Goal: Check status: Check status

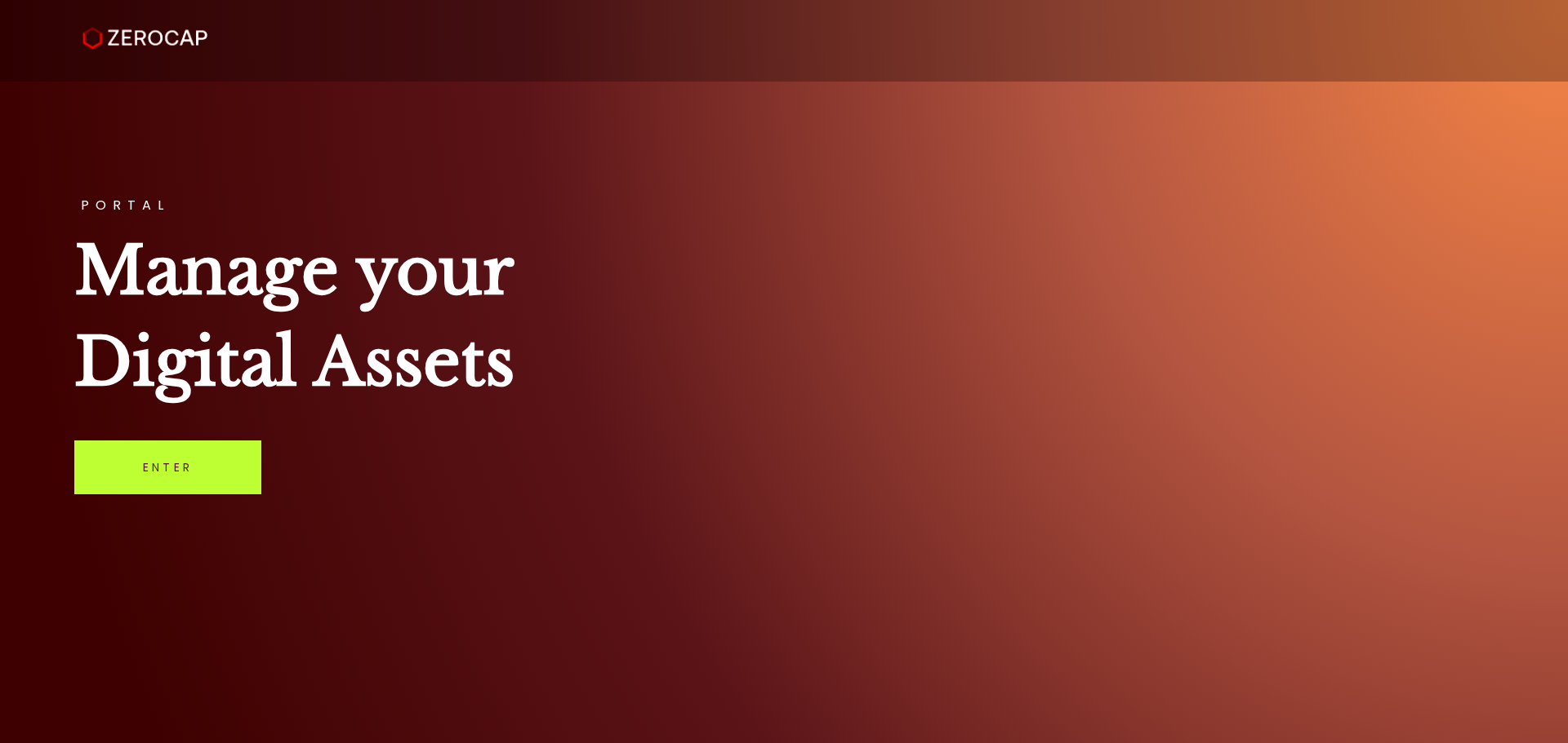
click at [178, 493] on link "Enter" at bounding box center [168, 467] width 187 height 54
click at [197, 468] on link "Enter" at bounding box center [168, 467] width 187 height 54
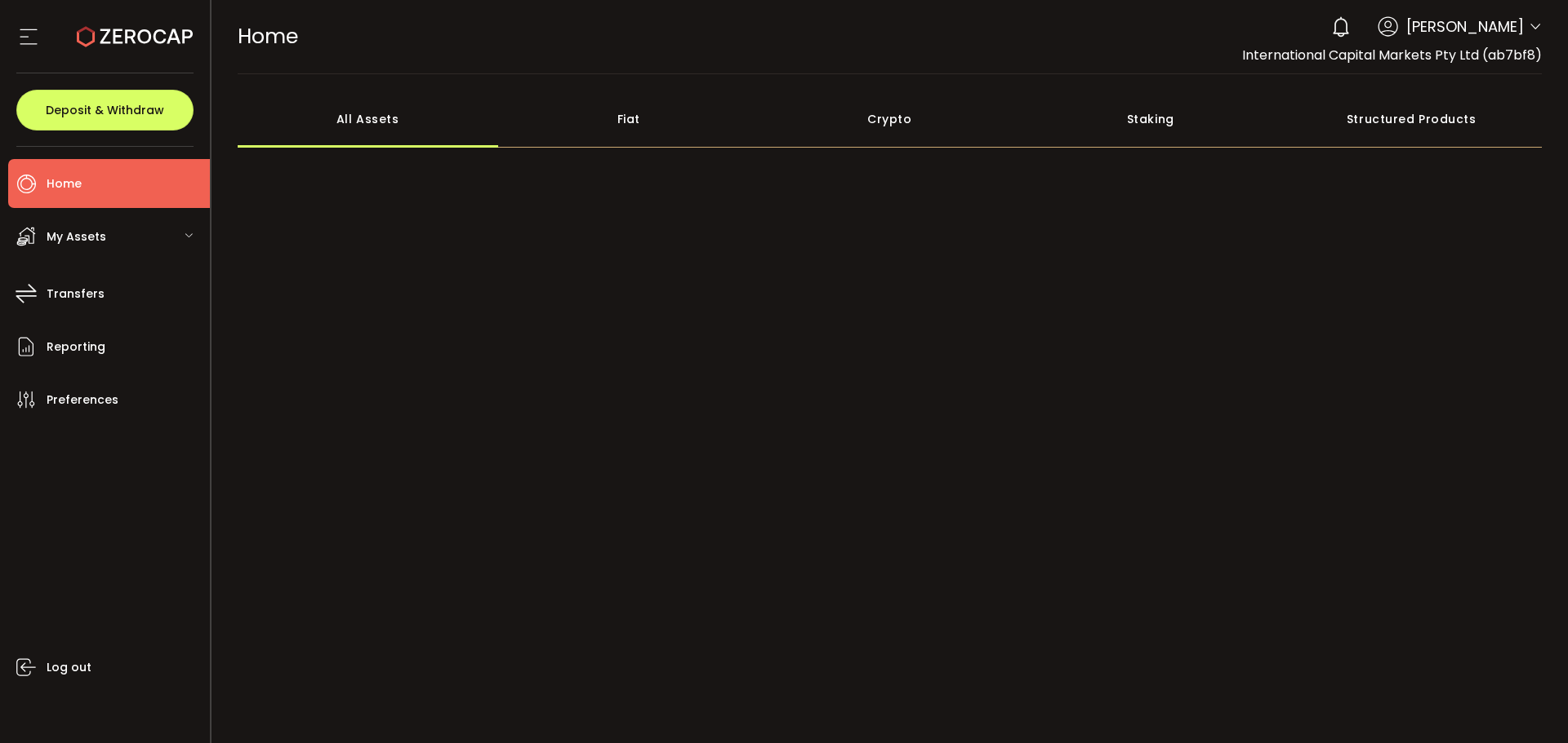
click at [1528, 22] on icon at bounding box center [1535, 27] width 13 height 13
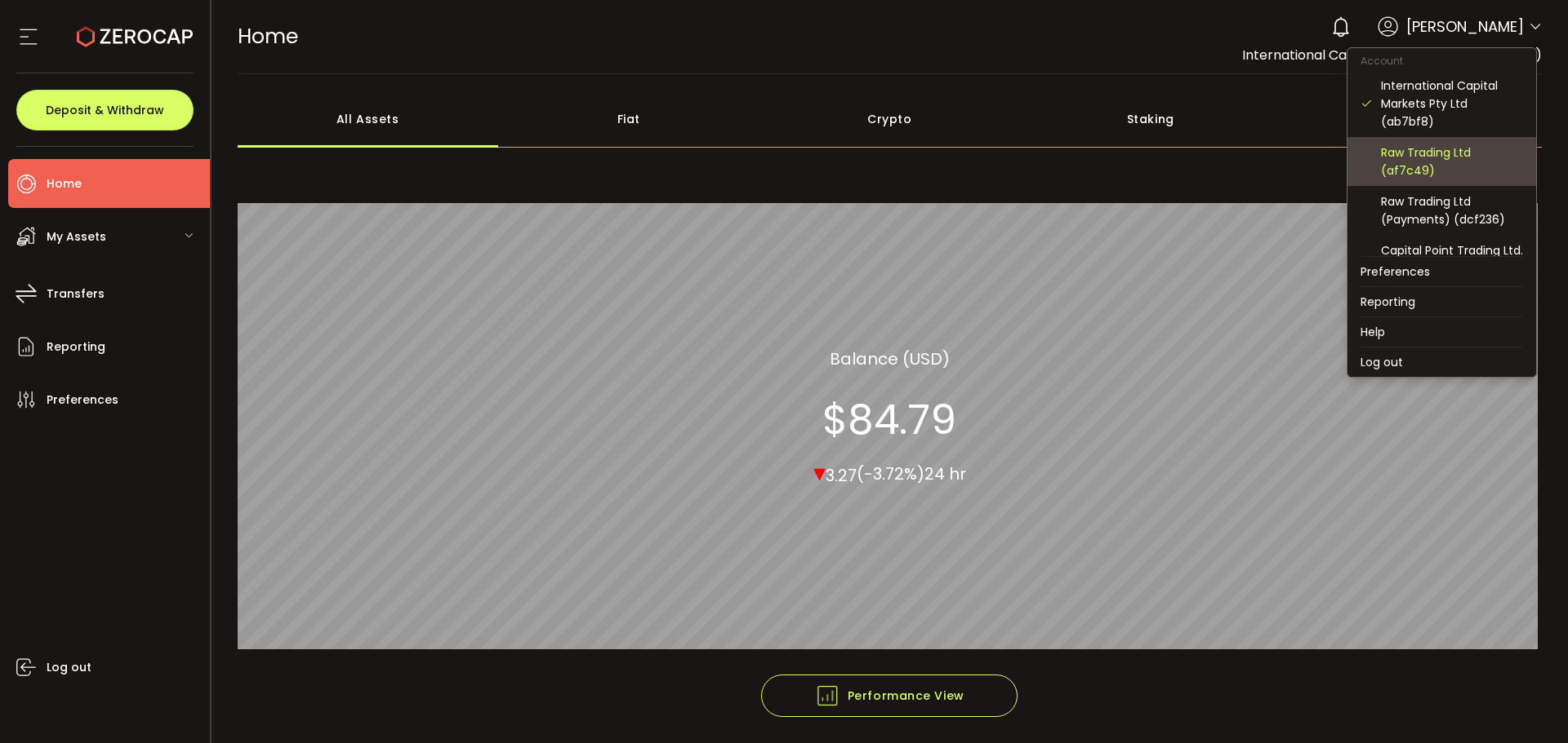
click at [1412, 154] on div "Raw Trading Ltd (af7c49)" at bounding box center [1451, 162] width 142 height 36
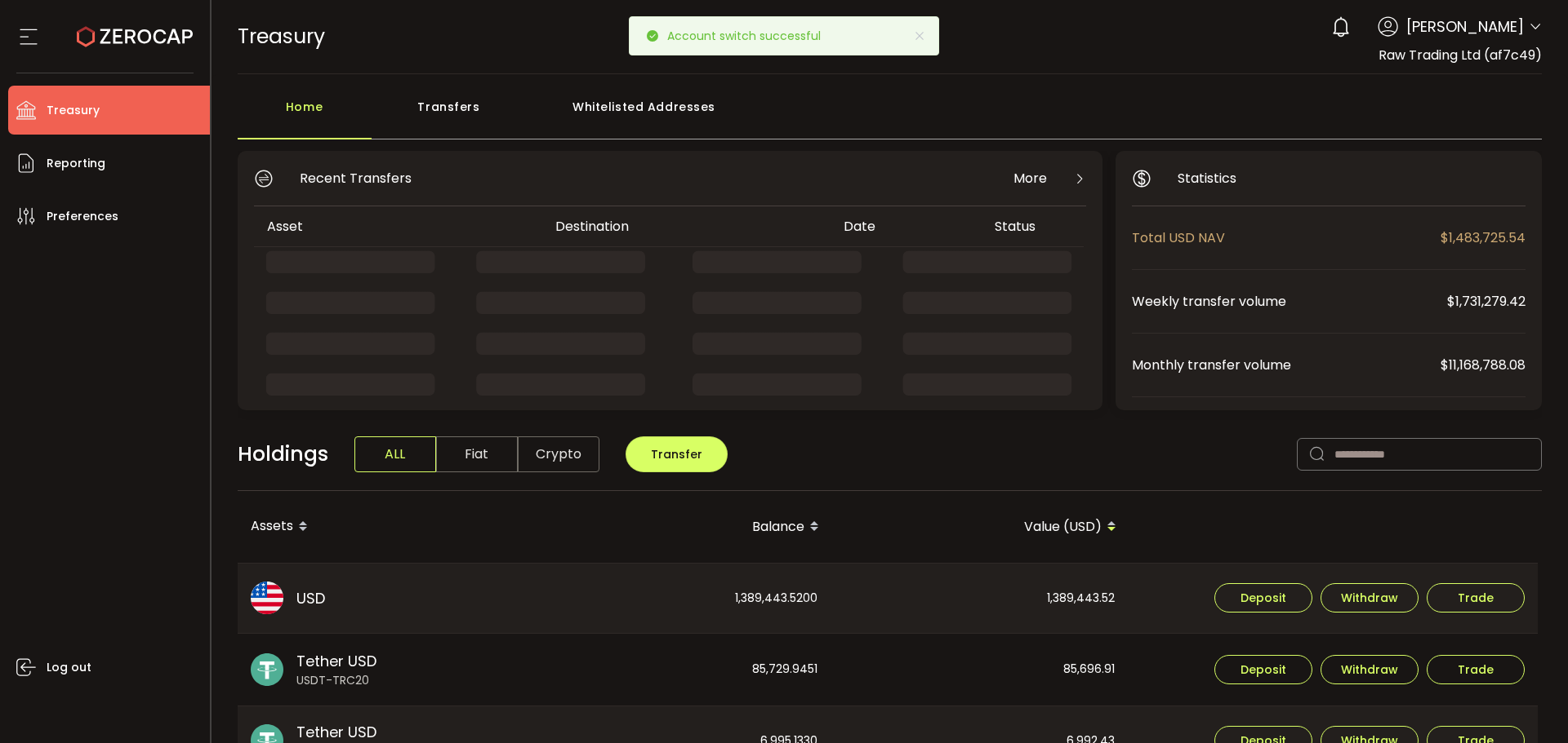
click at [440, 115] on div "Transfers" at bounding box center [449, 115] width 155 height 49
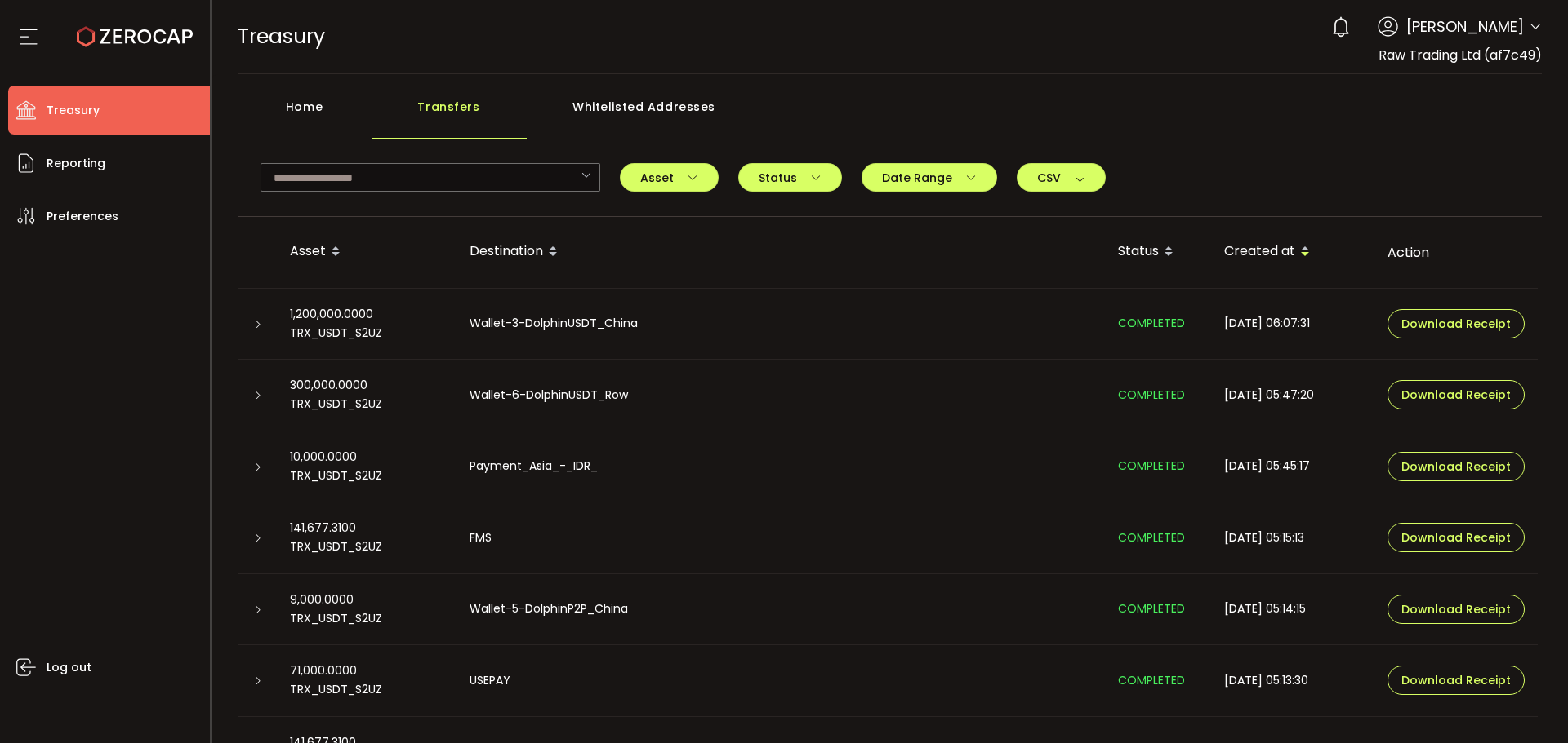
click at [257, 329] on icon at bounding box center [258, 325] width 9 height 9
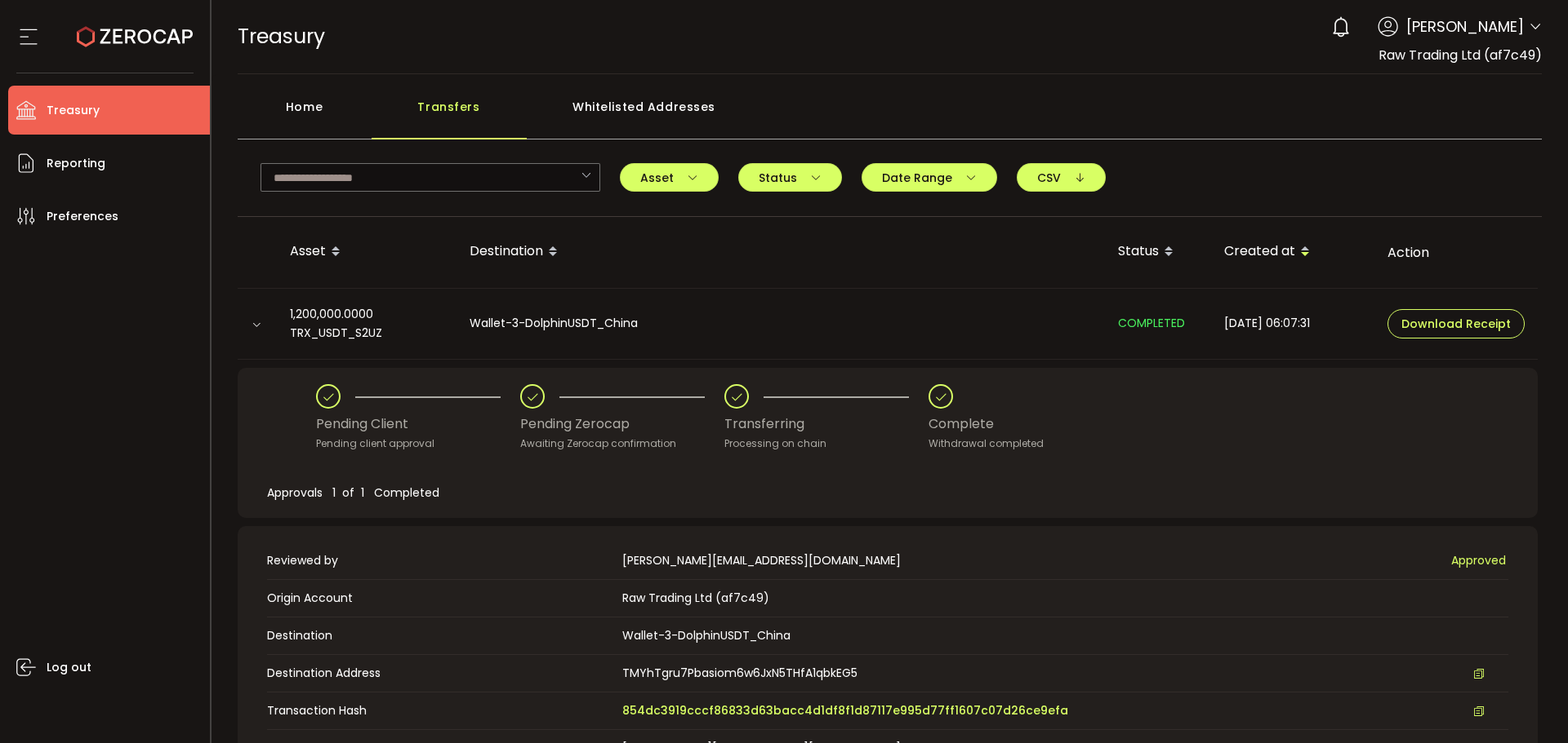
scroll to position [327, 0]
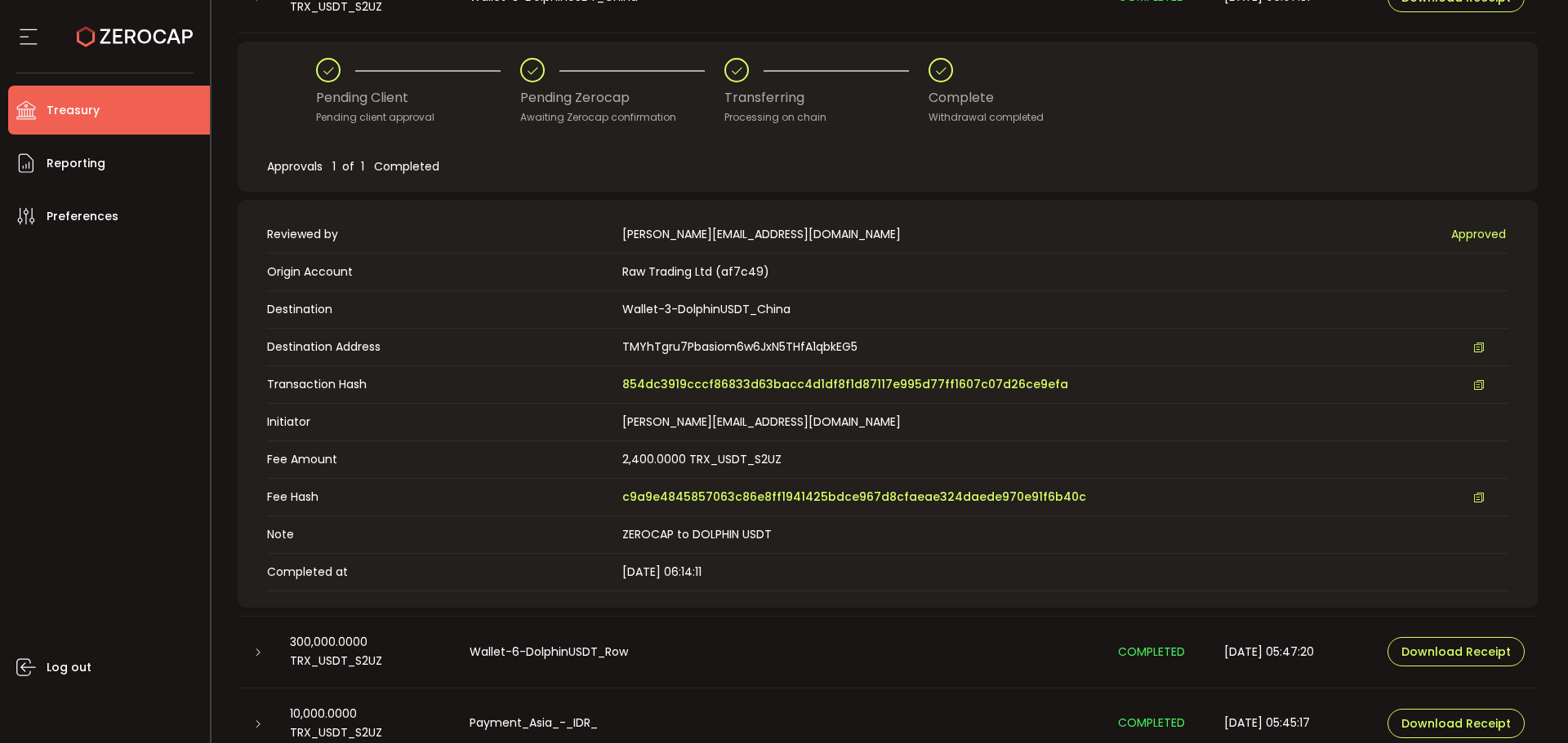
drag, startPoint x: 694, startPoint y: 381, endPoint x: 651, endPoint y: 376, distance: 43.3
click at [694, 381] on span "854dc3919cccf86833d63bacc4d1df8f1d87117e995d77ff1607c07d26ce9efa" at bounding box center [844, 385] width 446 height 17
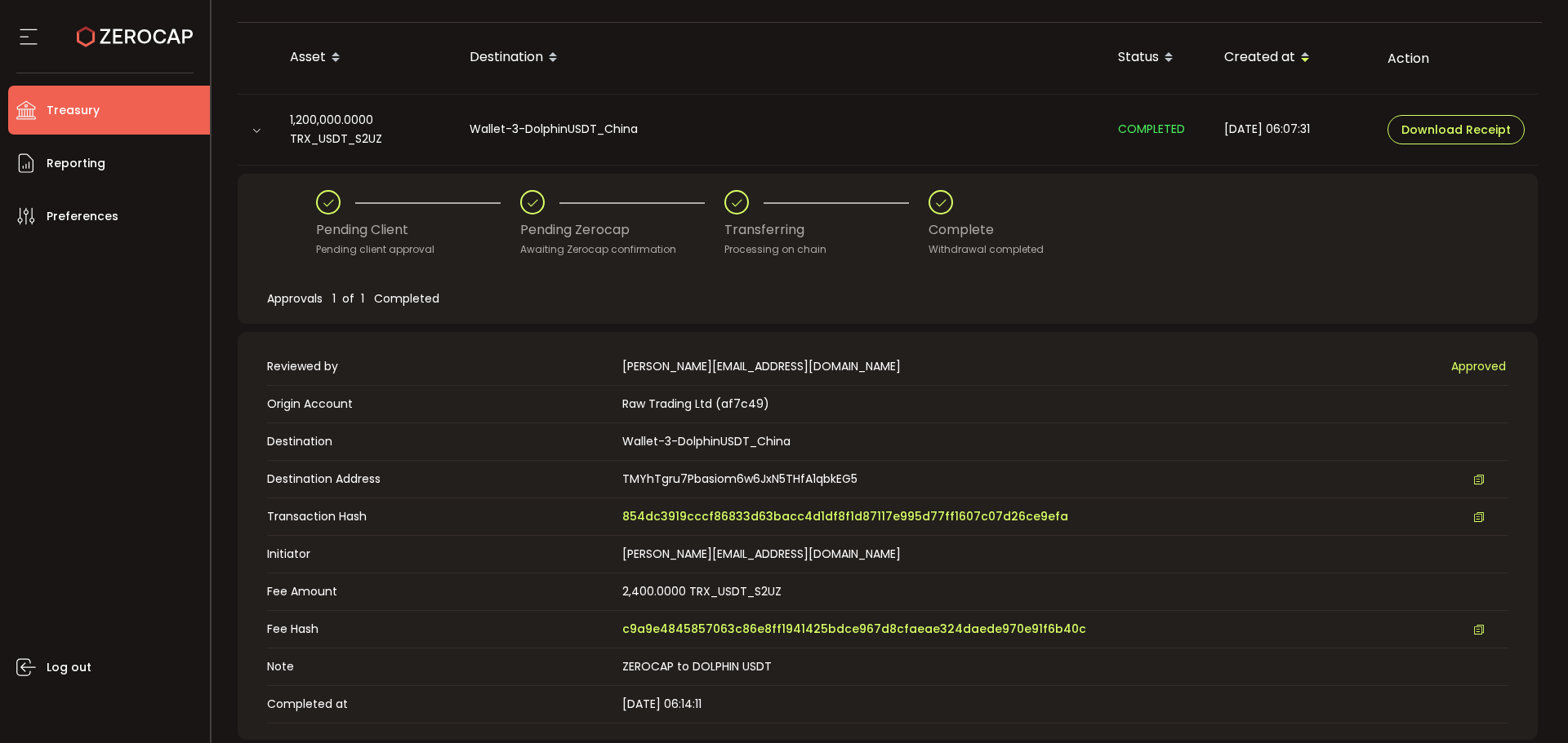
scroll to position [653, 0]
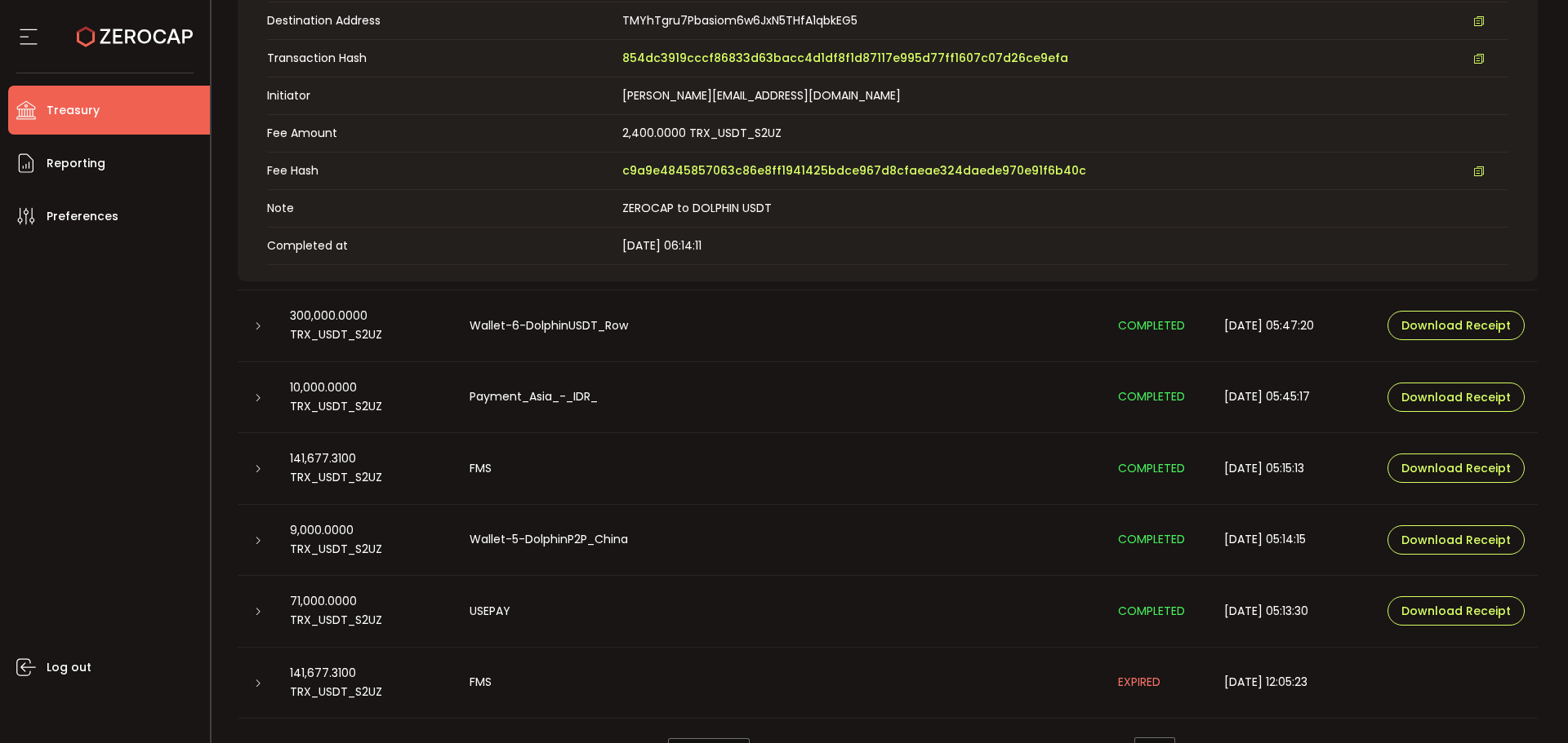
click at [255, 318] on div at bounding box center [257, 325] width 13 height 16
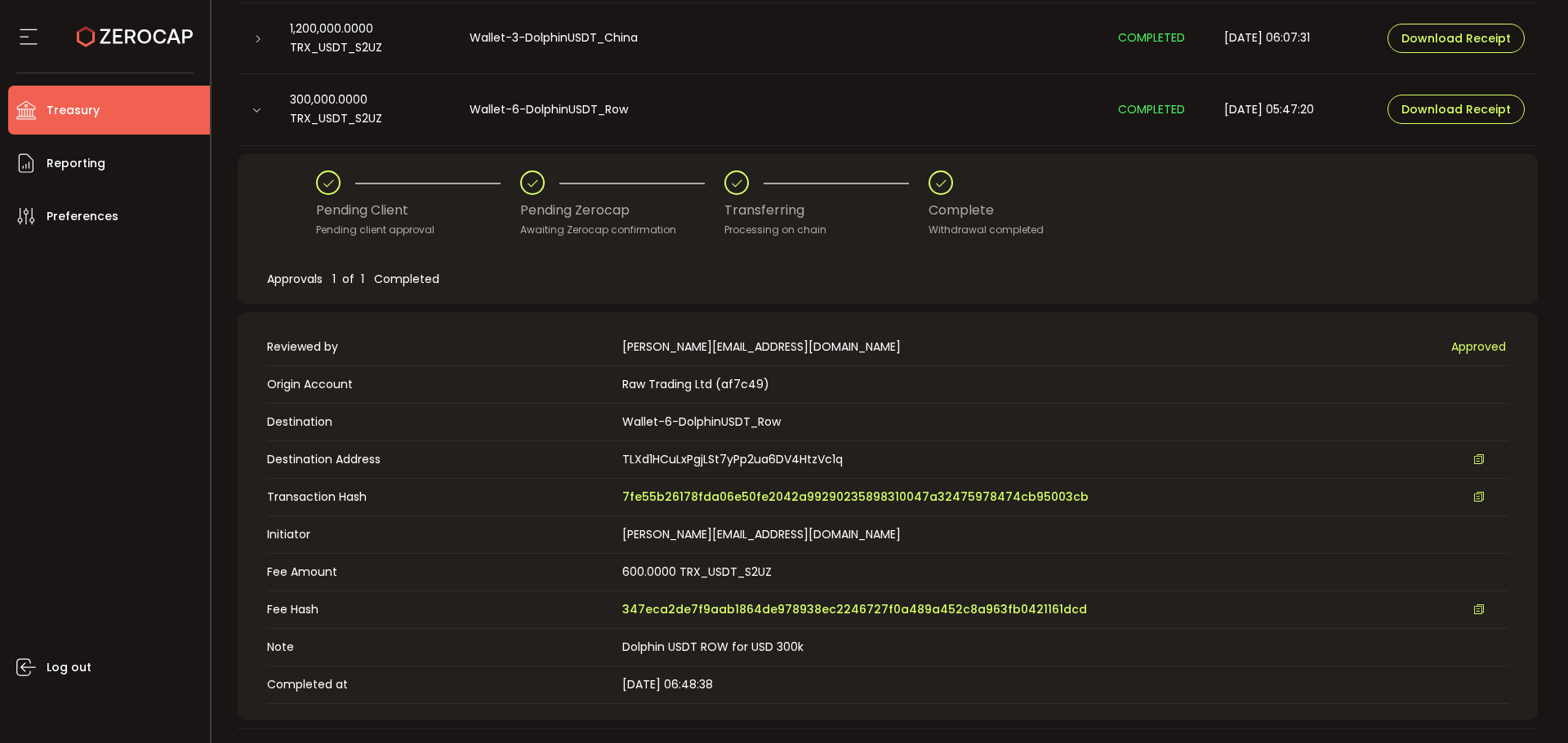
scroll to position [408, 0]
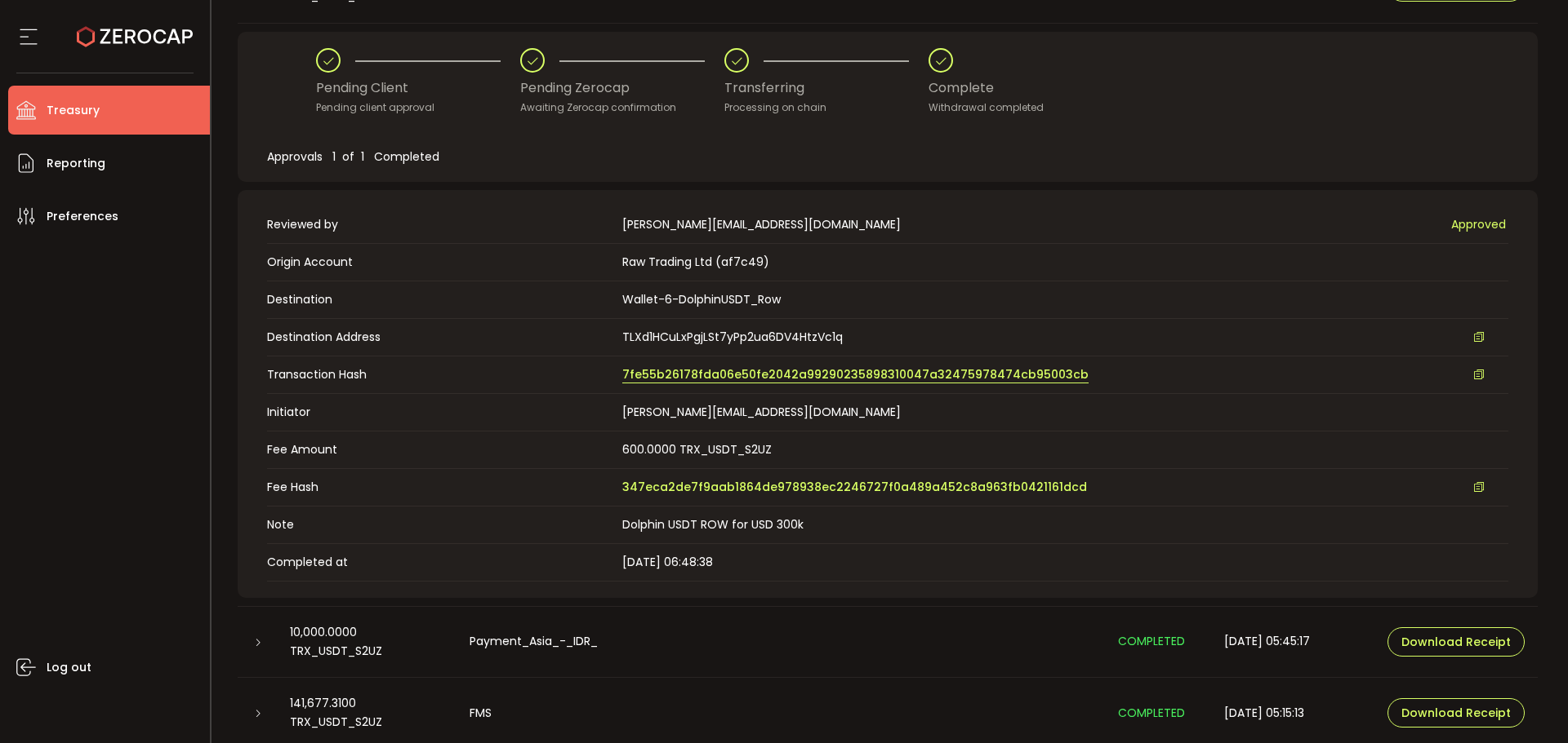
click at [722, 377] on span "7fe55b26178fda06e50fe2042a99290235898310047a32475978474cb95003cb" at bounding box center [855, 375] width 466 height 17
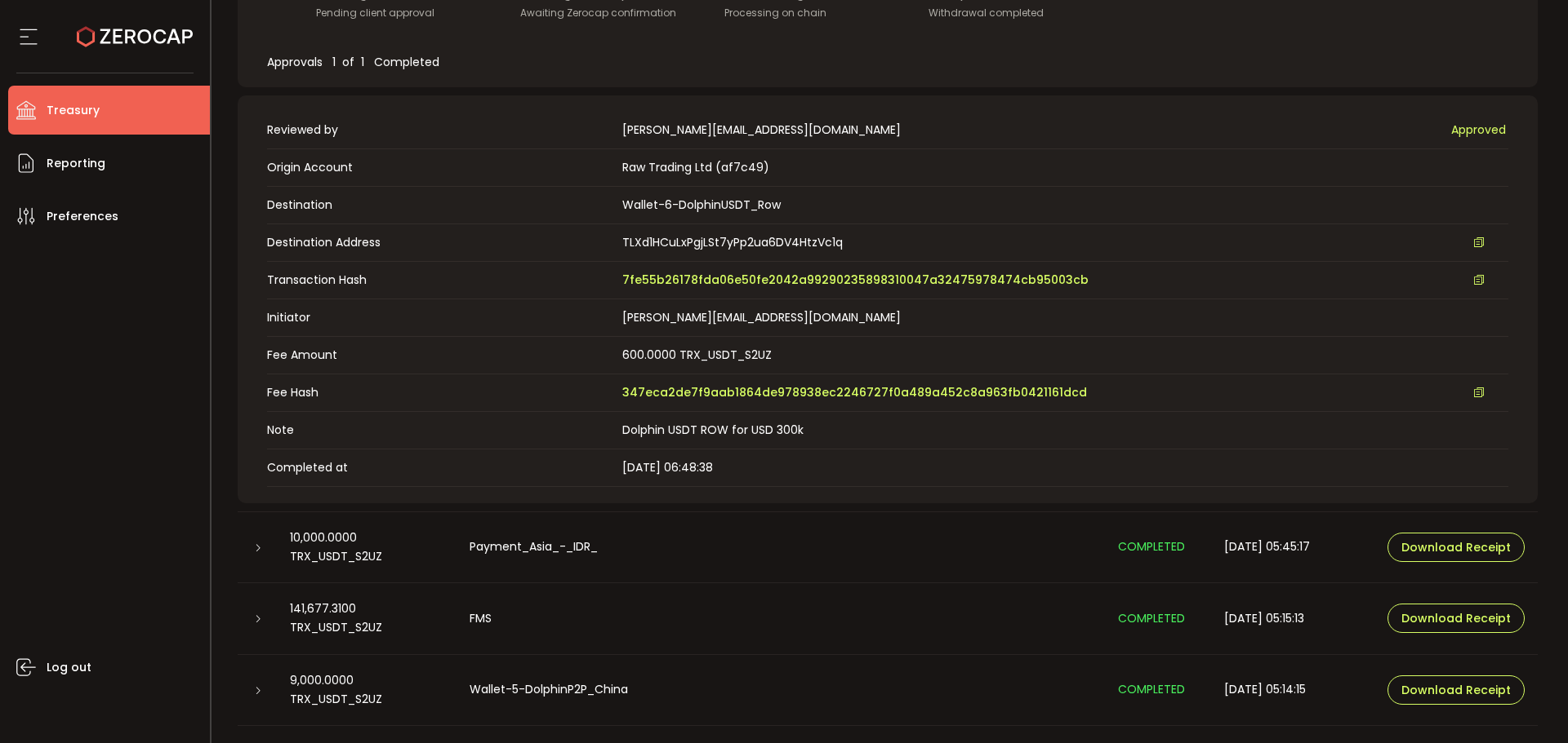
scroll to position [697, 0]
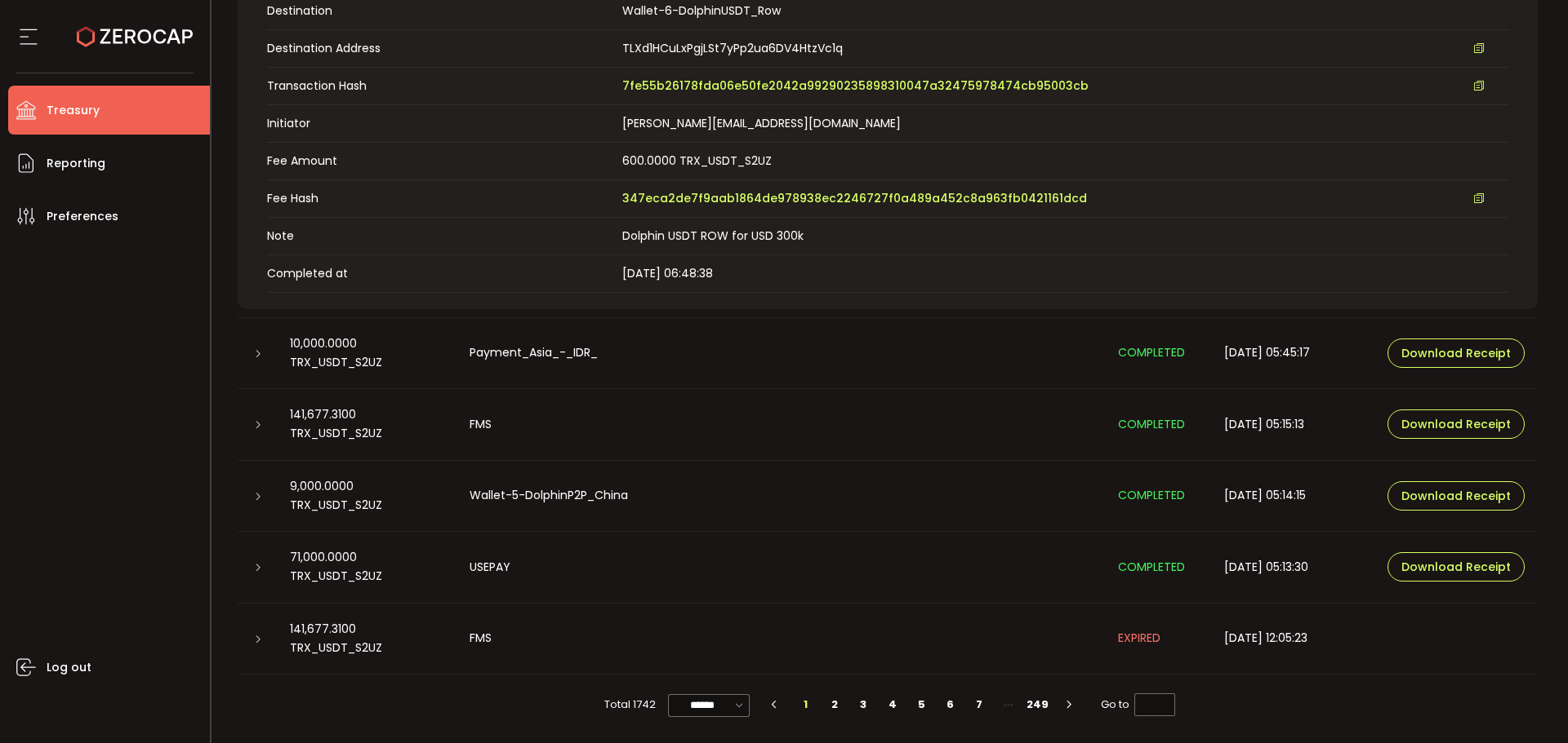
click at [256, 353] on icon at bounding box center [258, 354] width 9 height 9
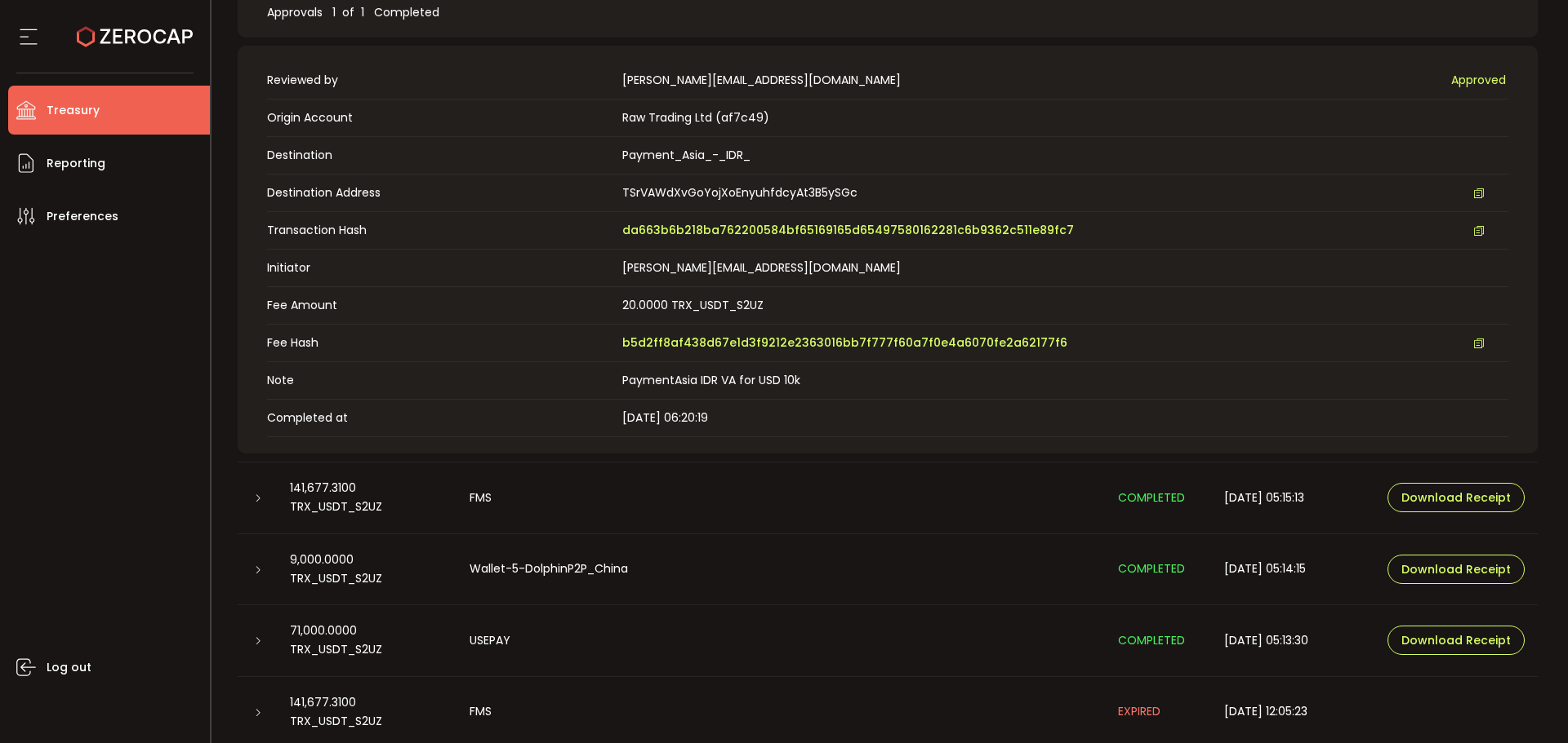
scroll to position [452, 0]
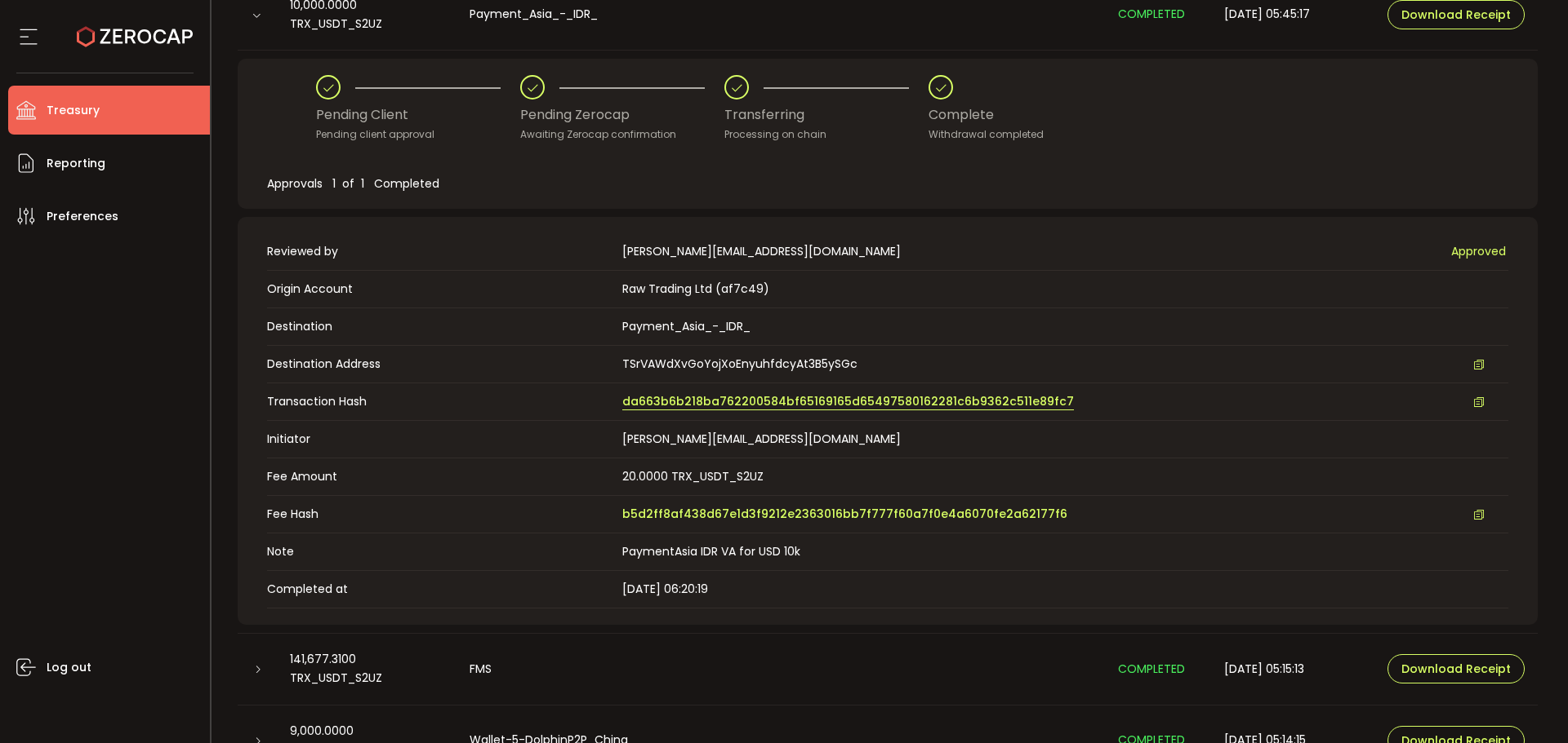
click at [706, 396] on span "da663b6b218ba762200584bf65169165d65497580162281c6b9362c511e89fc7" at bounding box center [847, 402] width 451 height 17
